Goal: Navigation & Orientation: Find specific page/section

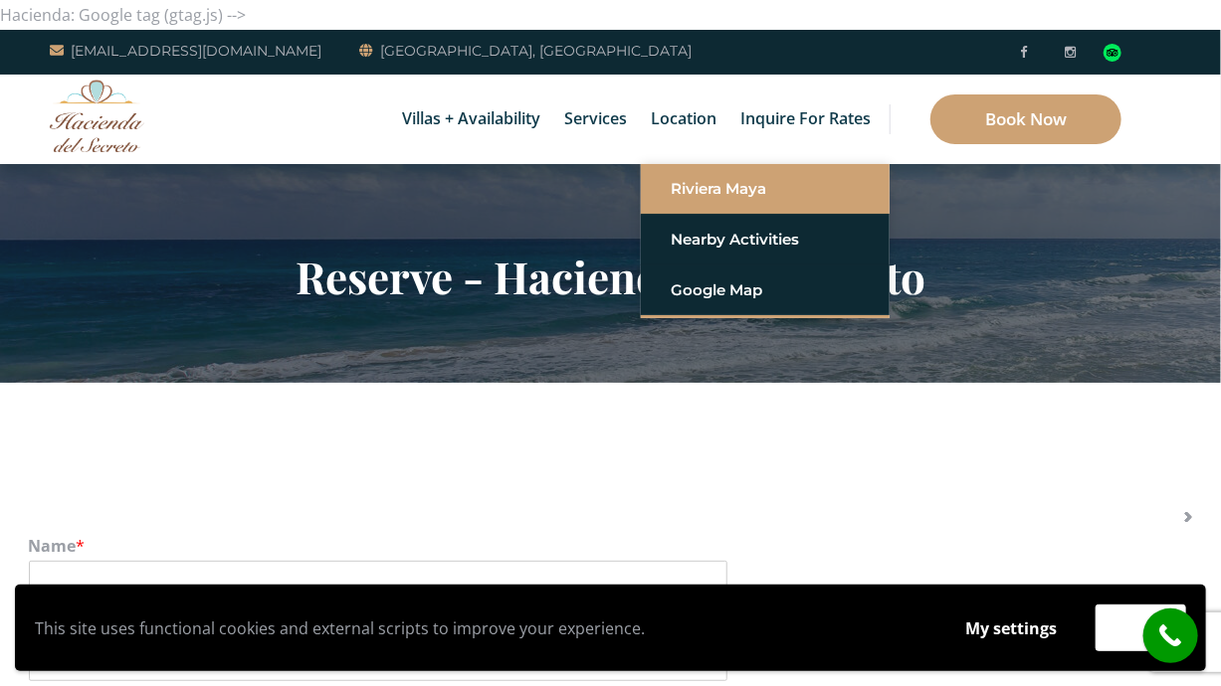
click at [703, 190] on link "Riviera Maya" at bounding box center [765, 189] width 189 height 36
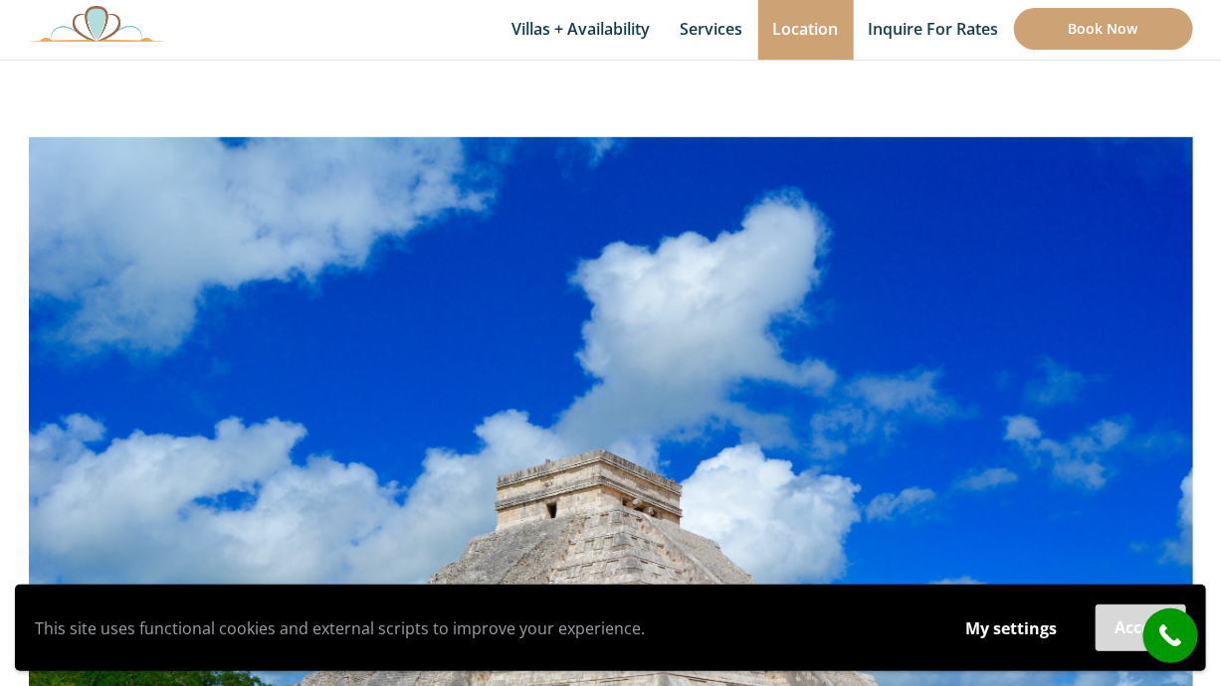
scroll to position [366, 0]
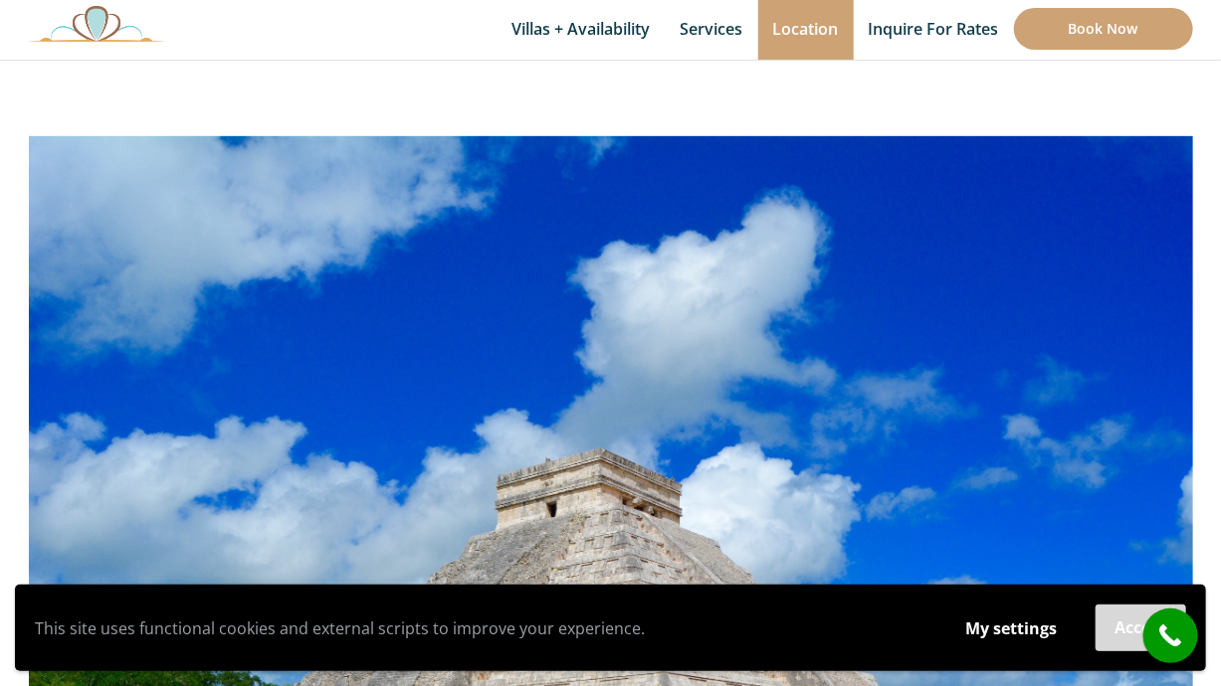
click at [1112, 630] on button "Accept" at bounding box center [1140, 628] width 91 height 47
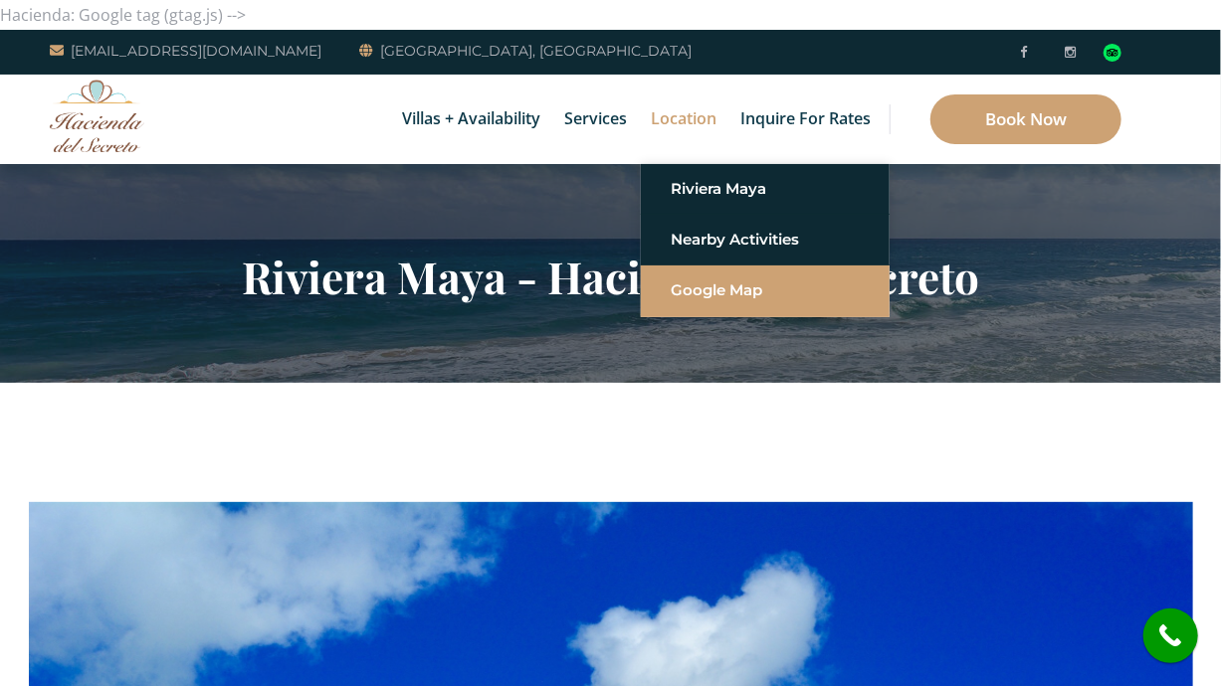
click at [686, 283] on link "Google Map" at bounding box center [765, 291] width 189 height 36
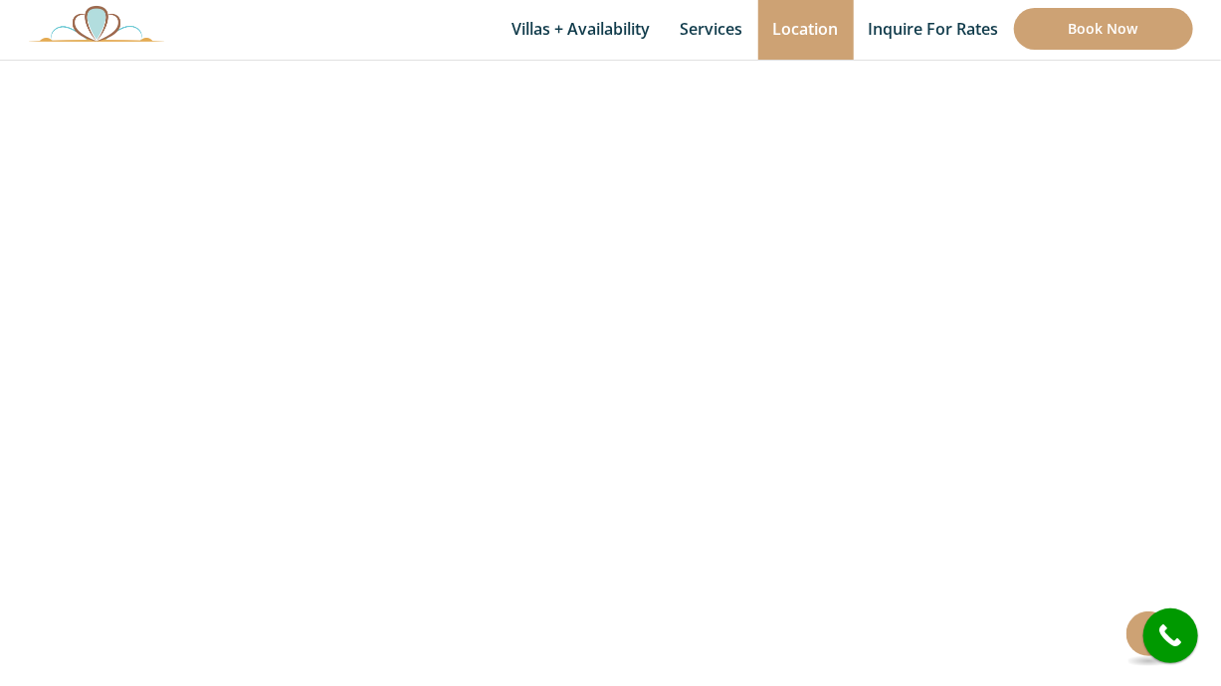
scroll to position [451, 0]
